Goal: Task Accomplishment & Management: Use online tool/utility

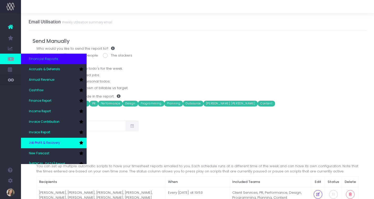
click at [52, 140] on link "Job Profit & Recovery" at bounding box center [54, 142] width 66 height 10
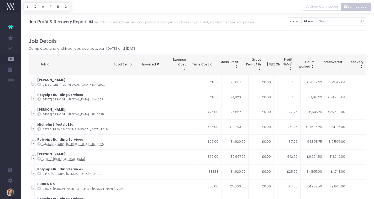
click at [354, 9] on button "Configuration" at bounding box center [355, 7] width 31 height 8
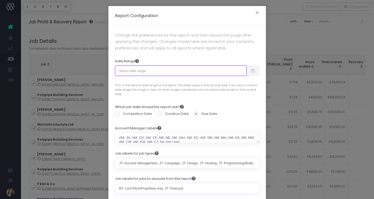
click at [150, 72] on input "text" at bounding box center [181, 70] width 132 height 10
type input "07-16-2025"
type input "08-14-2025"
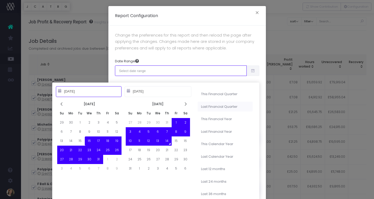
type input "07-01-2025"
type input "09-30-2025"
type input "04-01-2025"
type input "06-30-2025"
type input "07-16-2025"
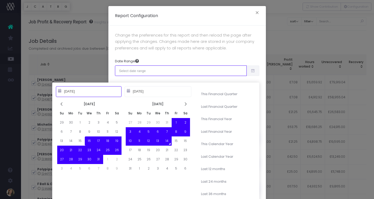
type input "08-14-2025"
type input "08-01-2025"
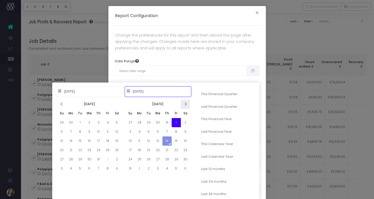
click at [185, 104] on icon at bounding box center [185, 104] width 4 height 4
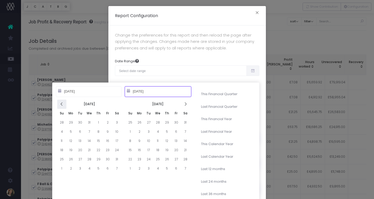
click at [62, 104] on icon at bounding box center [62, 104] width 4 height 4
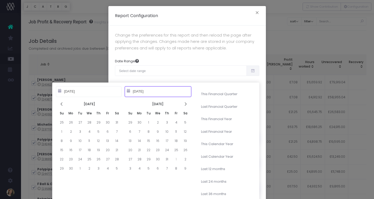
click at [62, 104] on icon at bounding box center [62, 104] width 4 height 4
click at [63, 103] on icon at bounding box center [62, 104] width 4 height 4
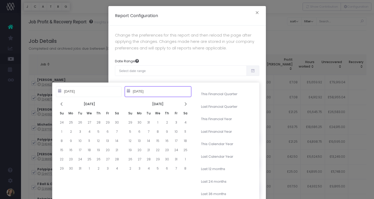
click at [63, 103] on icon at bounding box center [62, 104] width 4 height 4
type input "08-01-2024"
type input "08-03-2024"
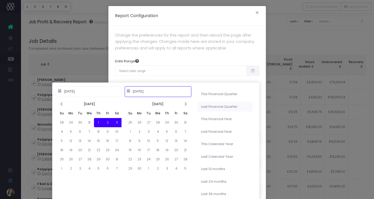
type input "04-01-2025"
type input "06-30-2025"
type input "08-01-2024"
click at [182, 104] on th at bounding box center [185, 103] width 9 height 9
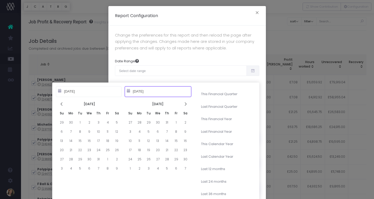
click at [182, 104] on th at bounding box center [185, 103] width 9 height 9
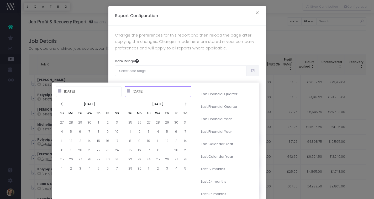
click at [182, 104] on th at bounding box center [185, 103] width 9 height 9
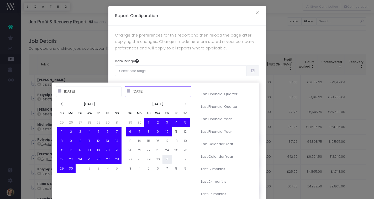
type input "07-31-2025"
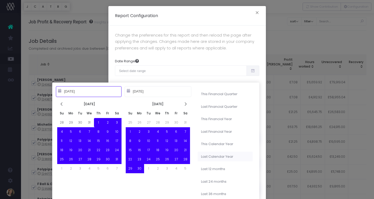
type input "01-01-2023"
type input "12-31-2023"
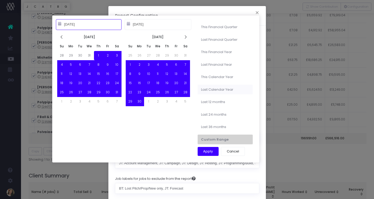
type input "08-01-2024"
type input "07-31-2025"
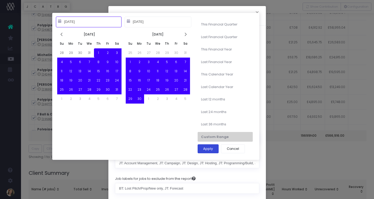
click at [210, 149] on button "Apply" at bounding box center [208, 148] width 21 height 9
type input "Aug 1st 2024 – Jul 31st 2025"
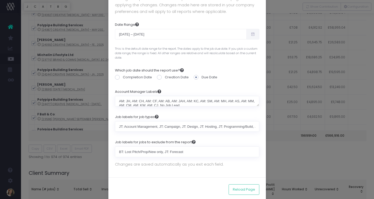
scroll to position [45, 0]
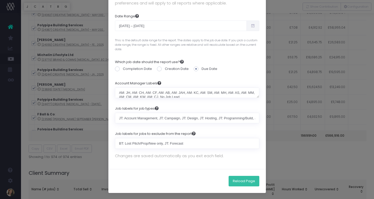
click at [244, 180] on button "Reload Page" at bounding box center [243, 180] width 31 height 10
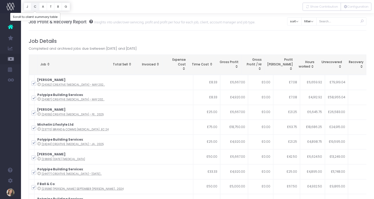
click at [36, 7] on button "C" at bounding box center [35, 7] width 8 height 8
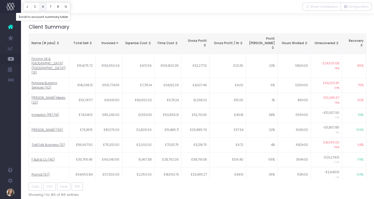
click at [42, 7] on button "A" at bounding box center [43, 7] width 8 height 8
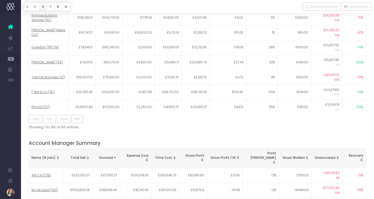
scroll to position [282, 0]
click at [64, 117] on span "Excel" at bounding box center [63, 119] width 7 height 4
